Goal: Find specific page/section: Find specific page/section

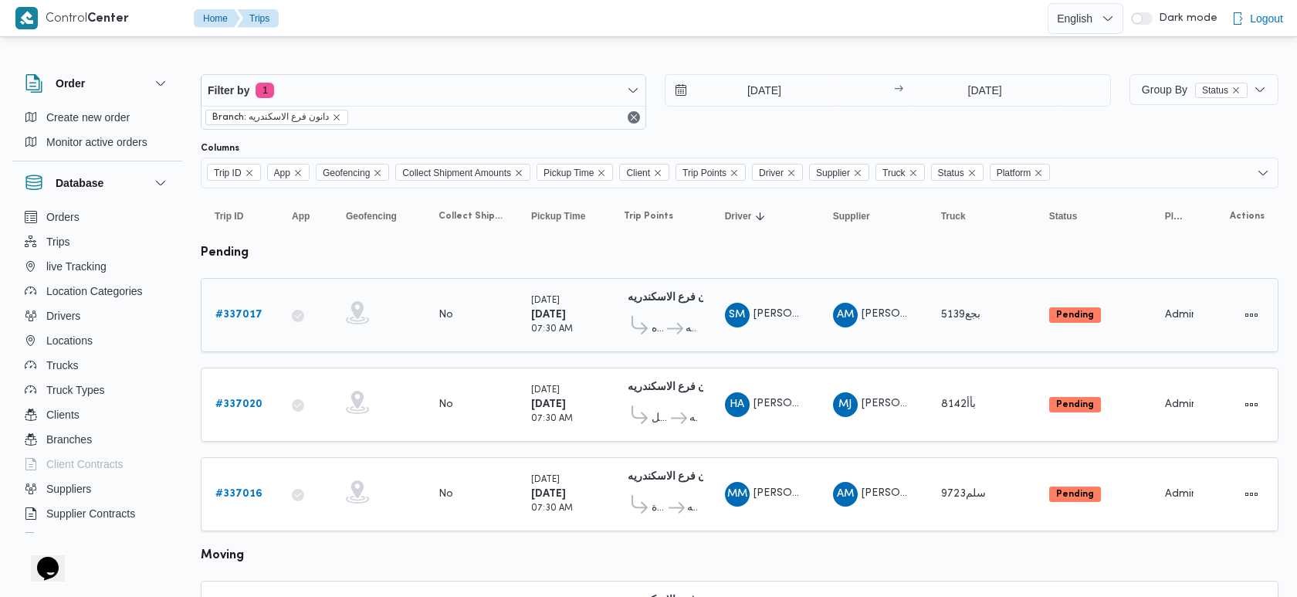
scroll to position [349, 0]
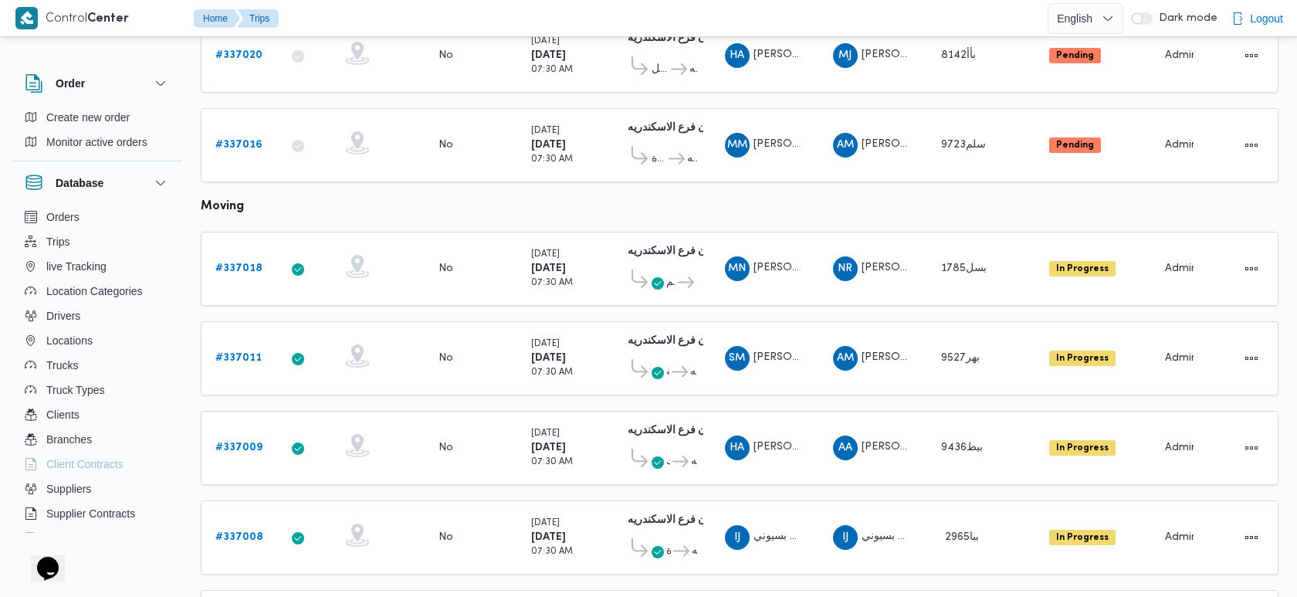
click at [921, 178] on table "Trip ID Click to sort in ascending order App Click to sort in ascending order G…" at bounding box center [740, 500] width 1078 height 1322
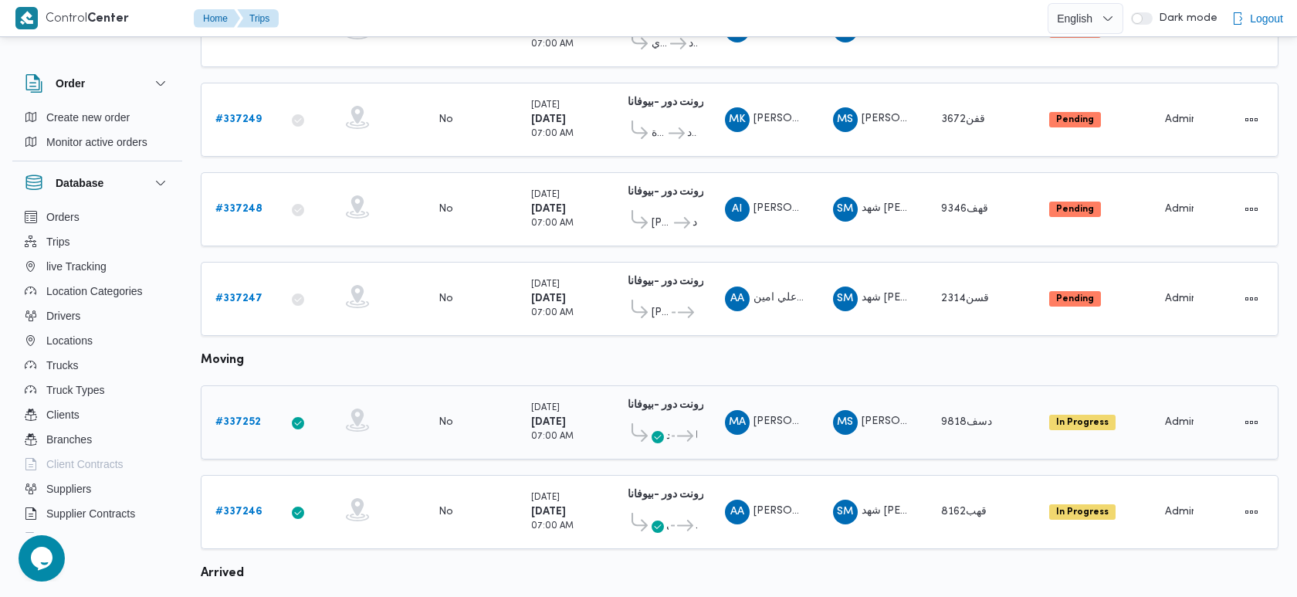
scroll to position [499, 0]
